Goal: Information Seeking & Learning: Understand process/instructions

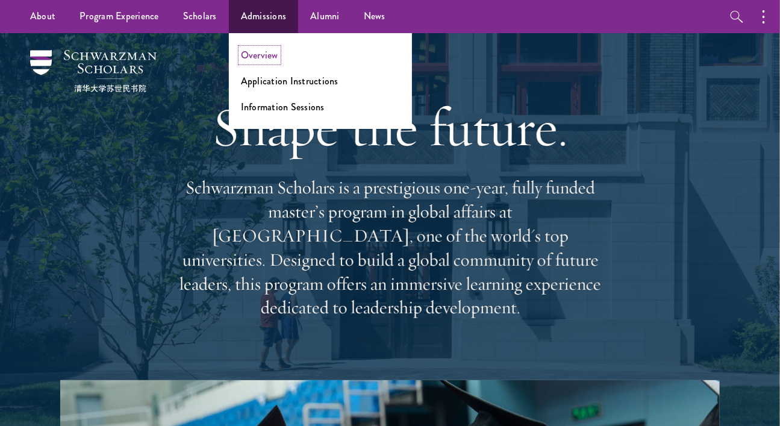
click at [255, 57] on link "Overview" at bounding box center [259, 55] width 37 height 14
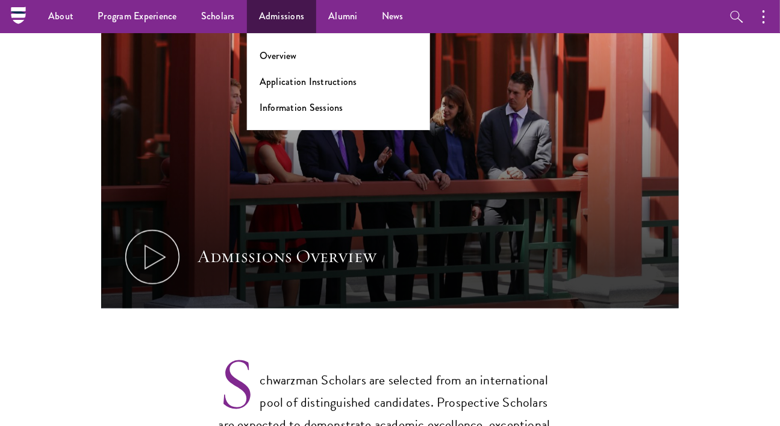
scroll to position [642, 0]
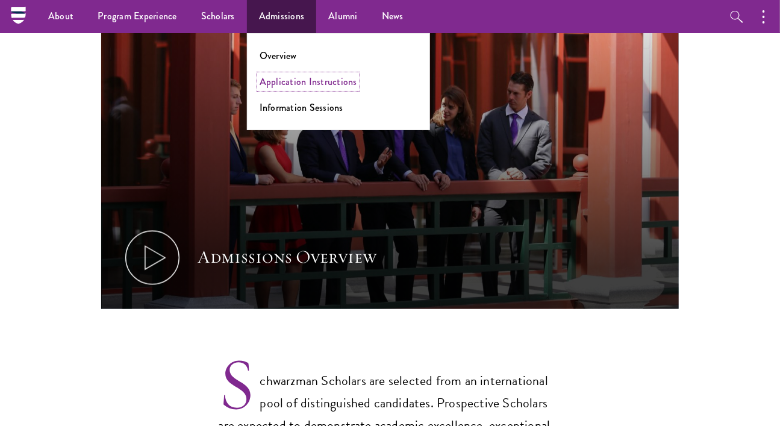
click at [299, 79] on link "Application Instructions" at bounding box center [309, 82] width 98 height 14
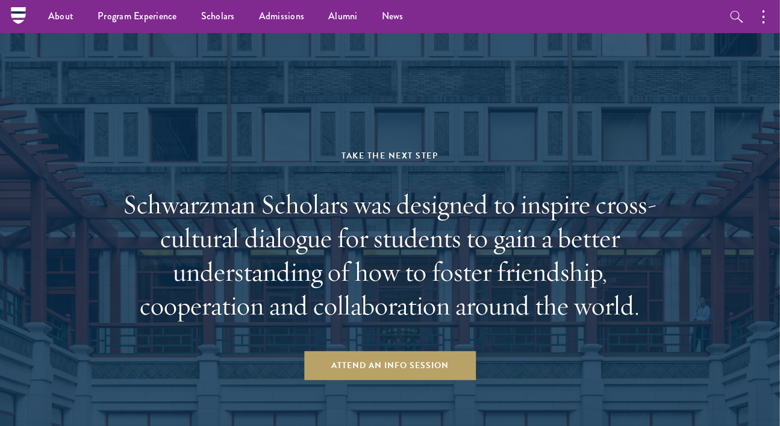
scroll to position [1675, 0]
